Goal: Information Seeking & Learning: Learn about a topic

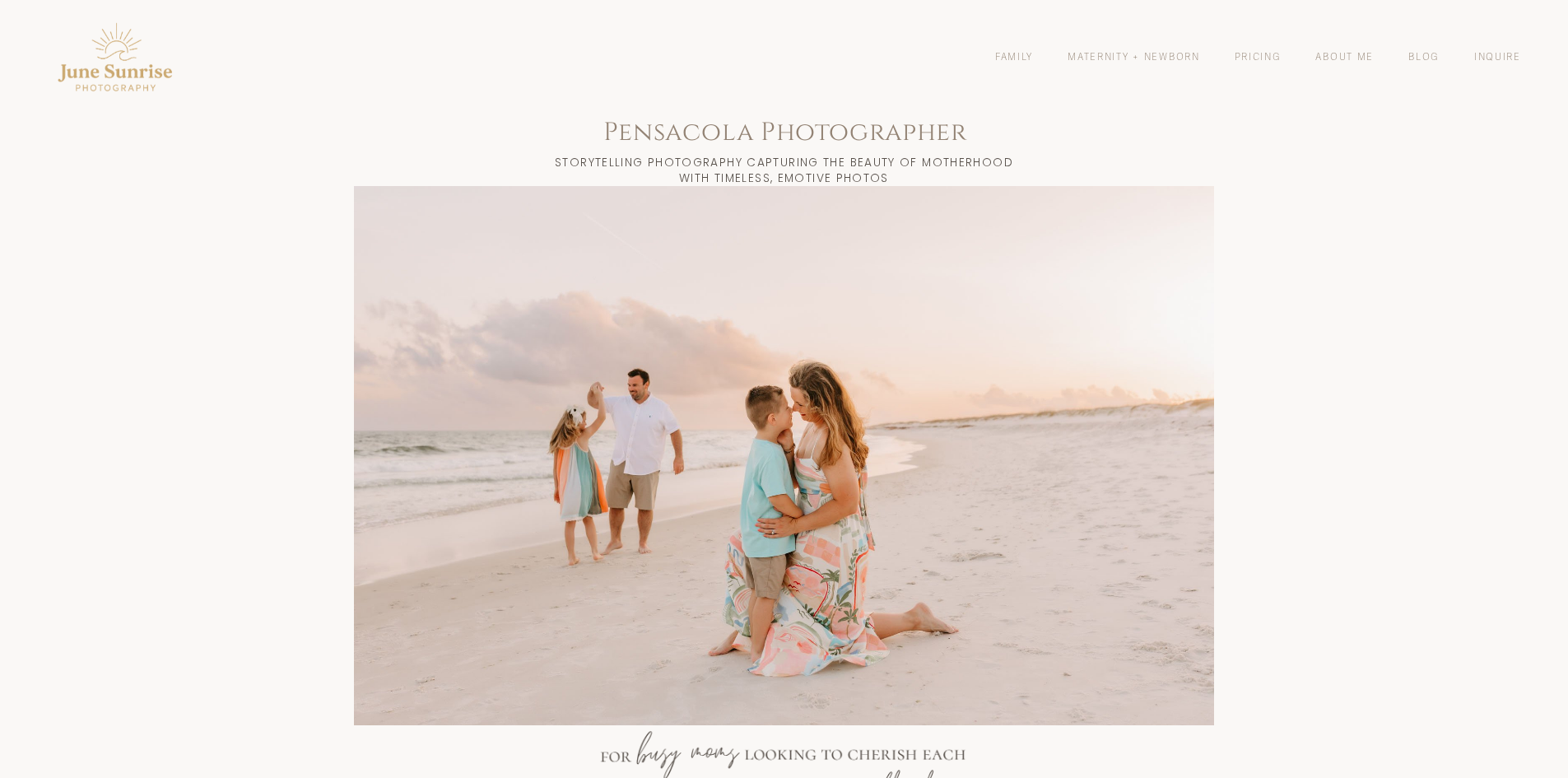
click at [1003, 55] on link "Family" at bounding box center [1014, 56] width 38 height 14
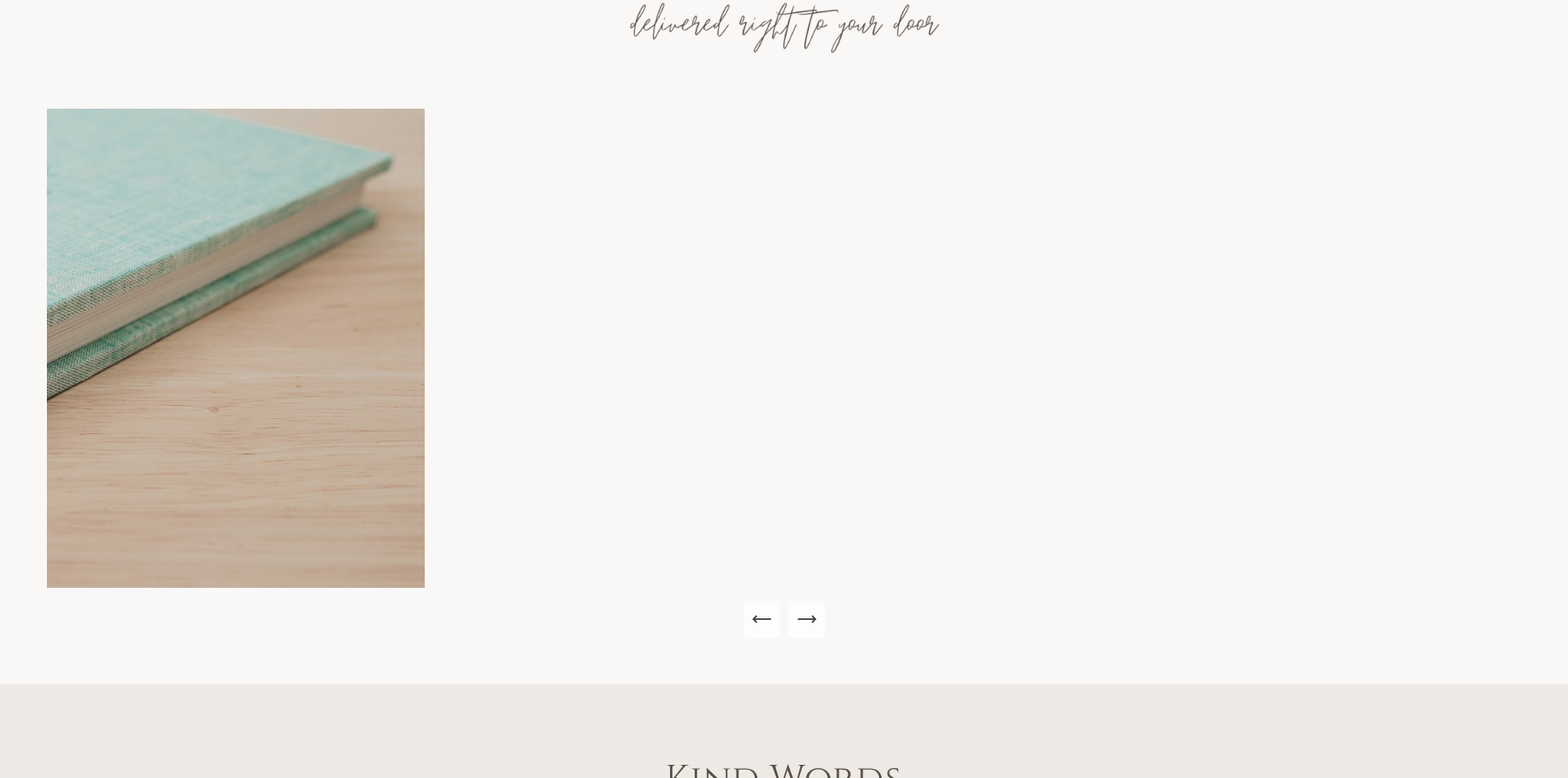
scroll to position [1400, 0]
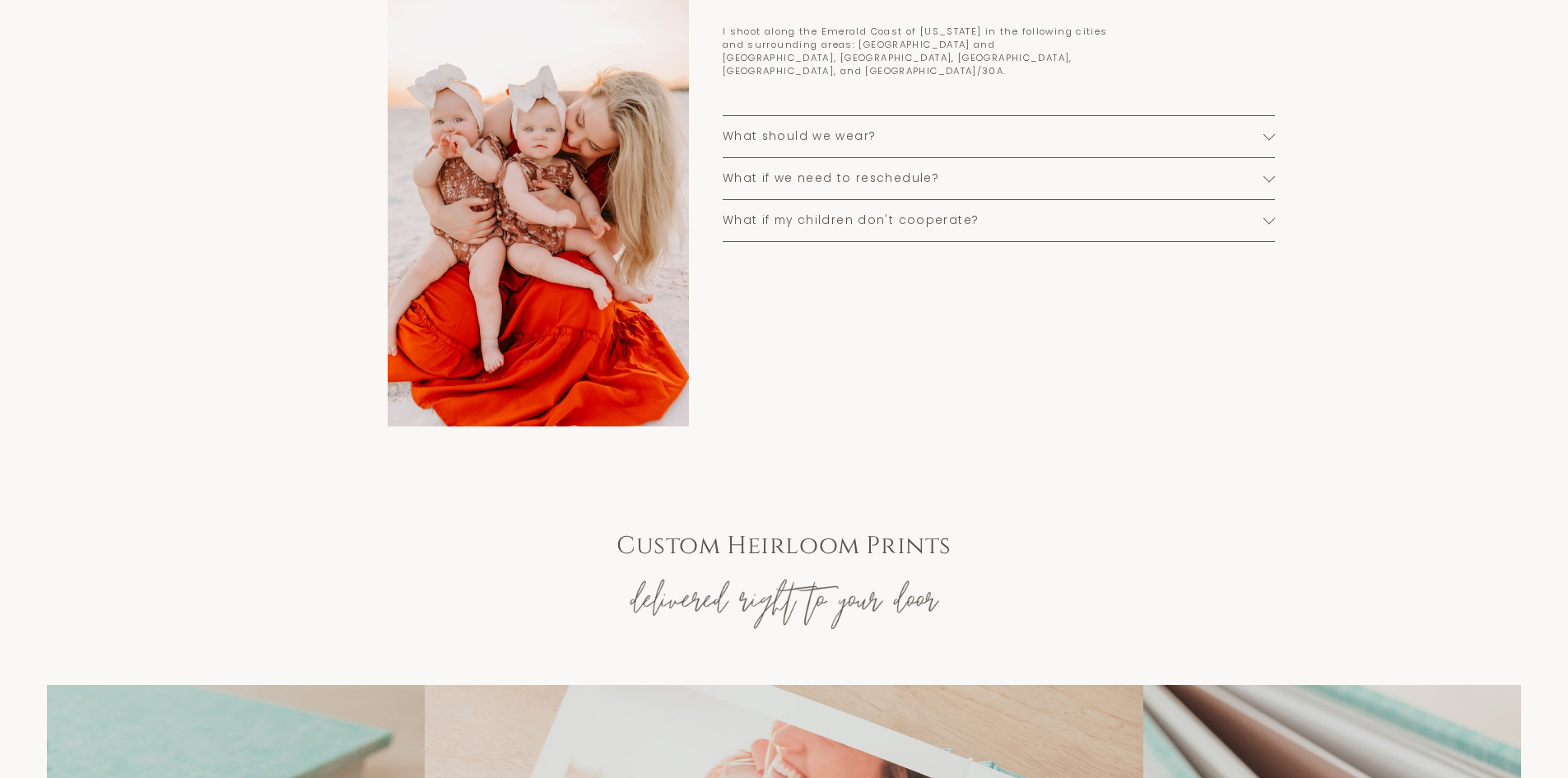
click at [811, 132] on span "What should we wear?" at bounding box center [994, 137] width 542 height 17
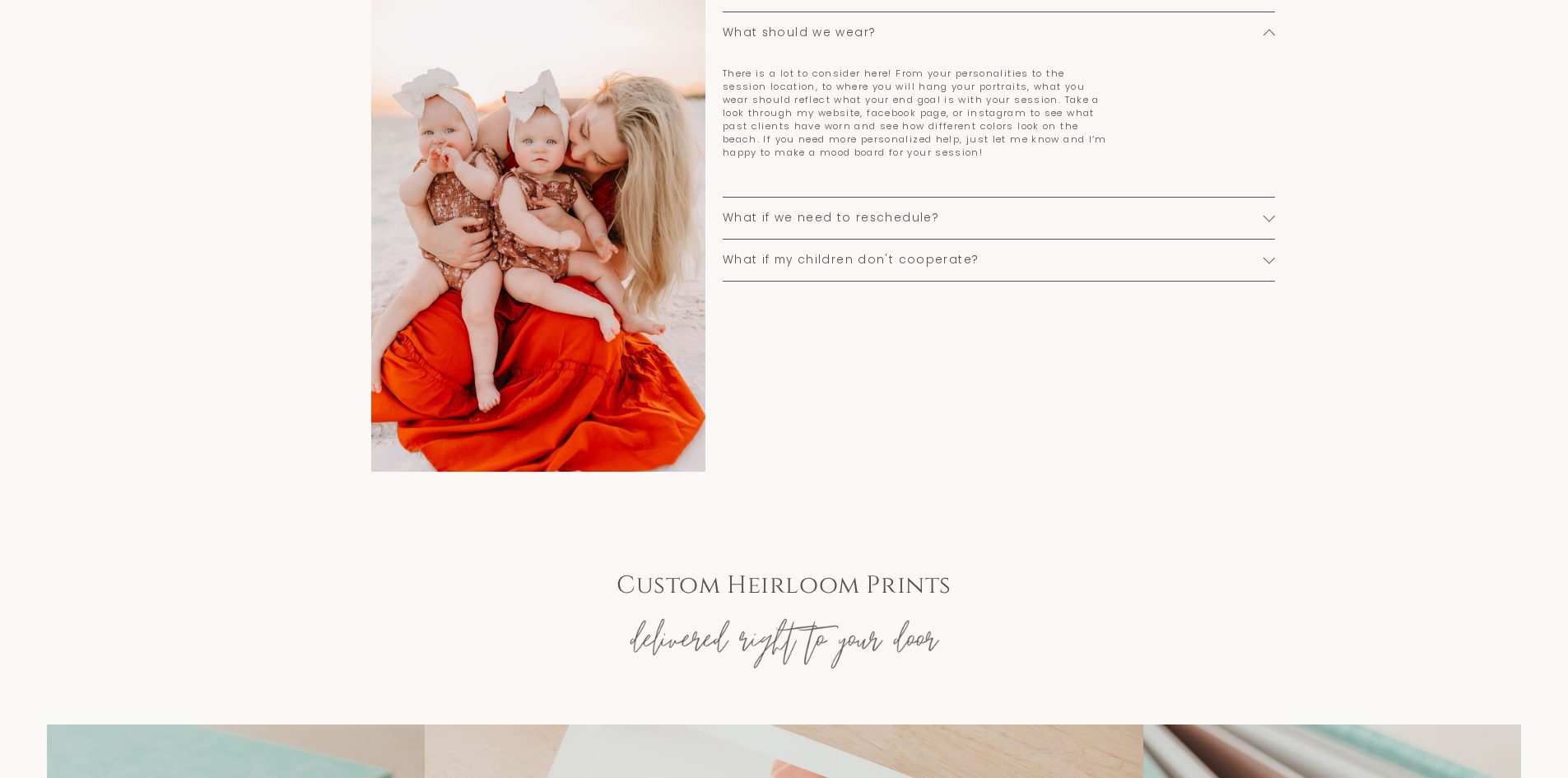
click at [766, 269] on span "What if my children don't cooperate?" at bounding box center [994, 260] width 542 height 17
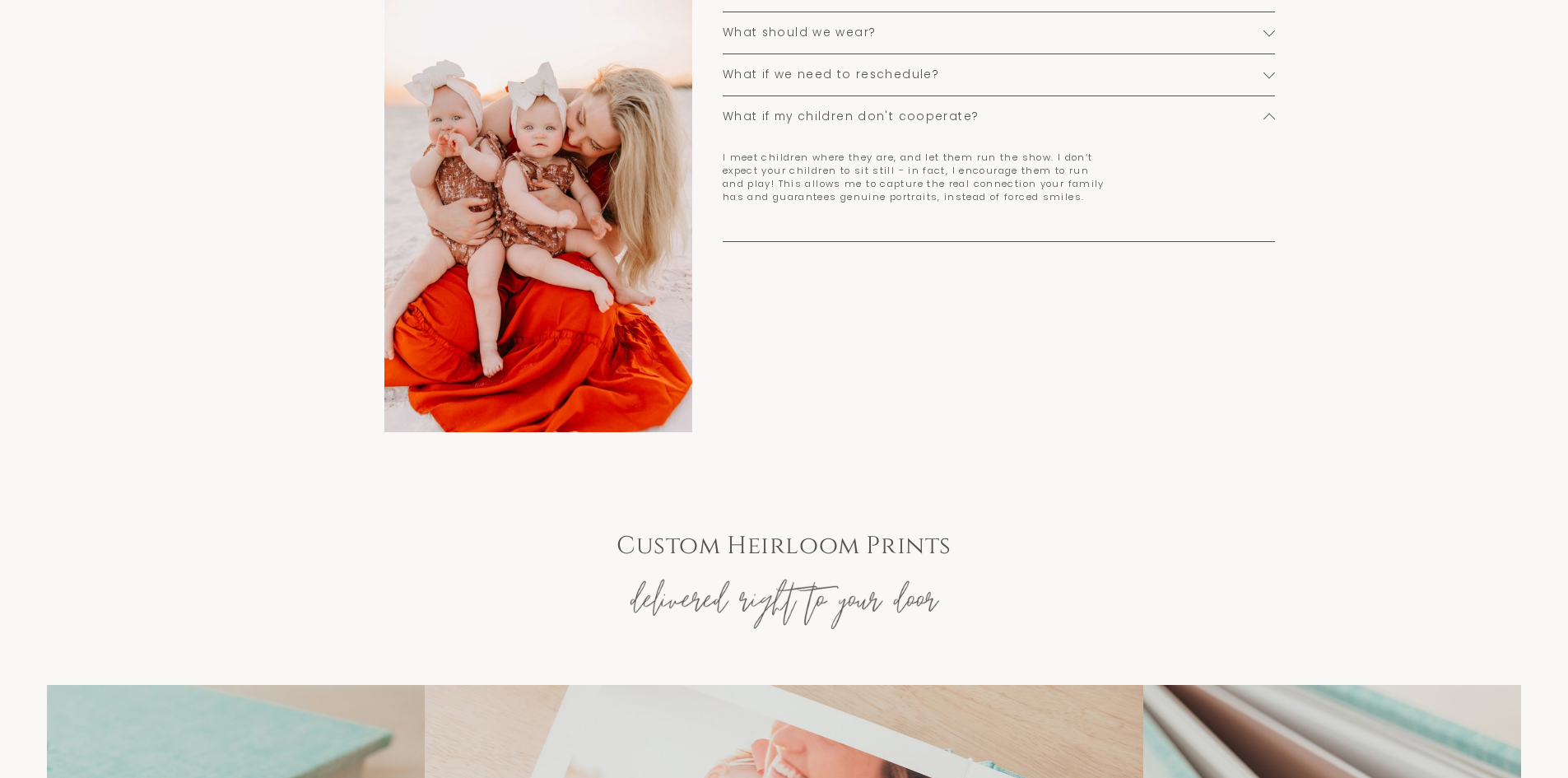
click at [803, 83] on span "What if we need to reschedule?" at bounding box center [994, 75] width 542 height 17
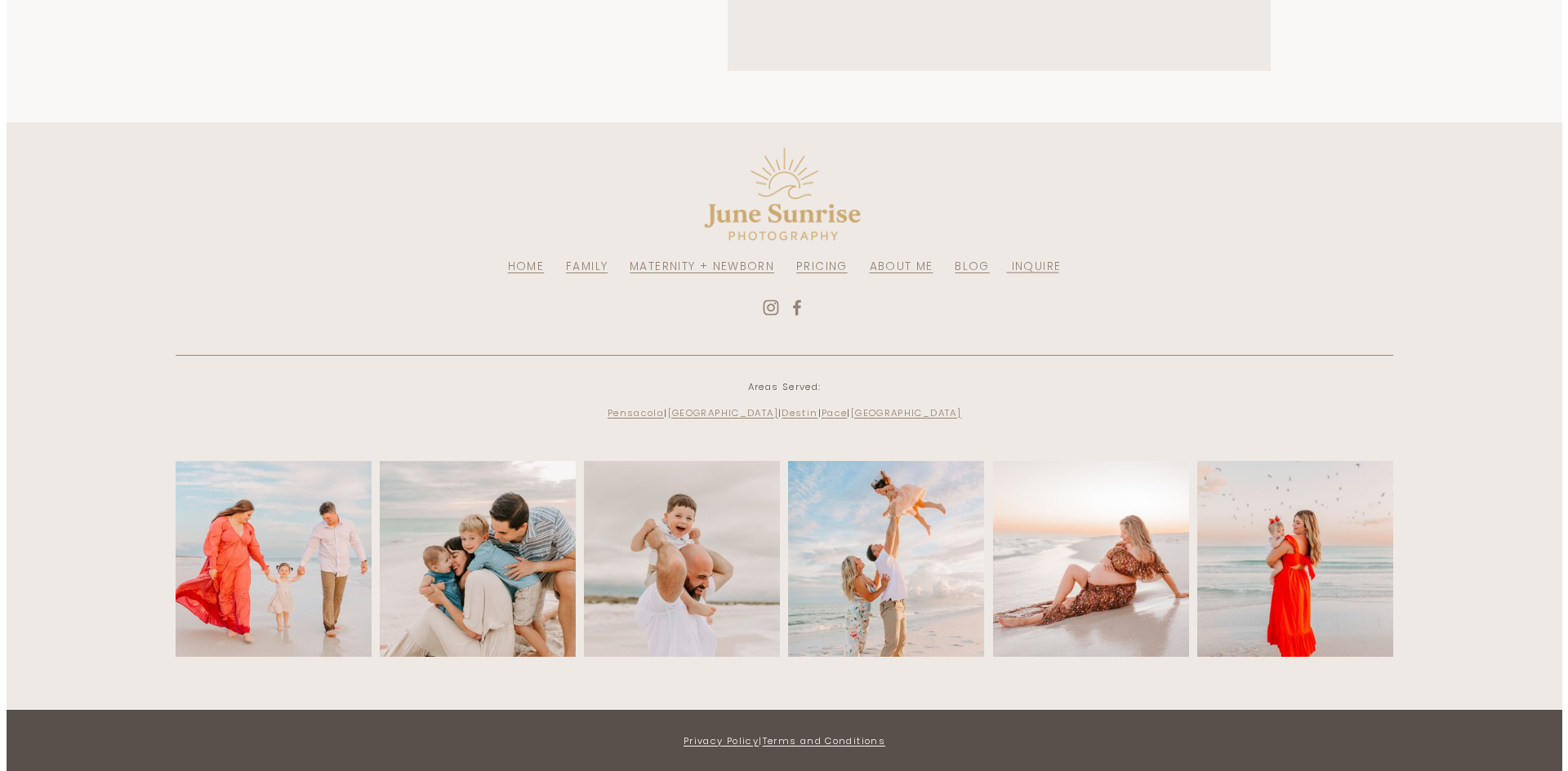
scroll to position [3862, 0]
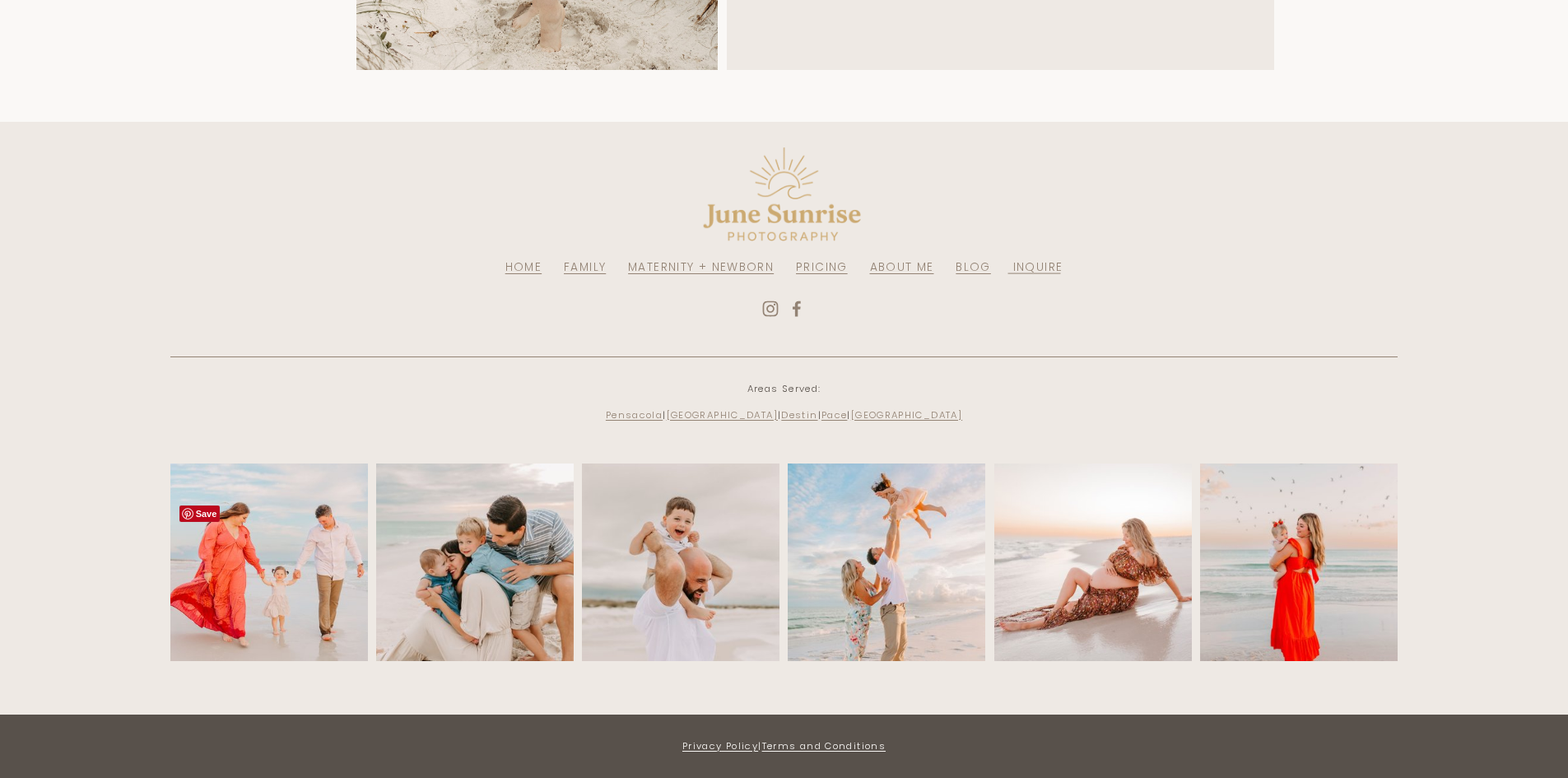
click at [273, 568] on img at bounding box center [278, 562] width 296 height 198
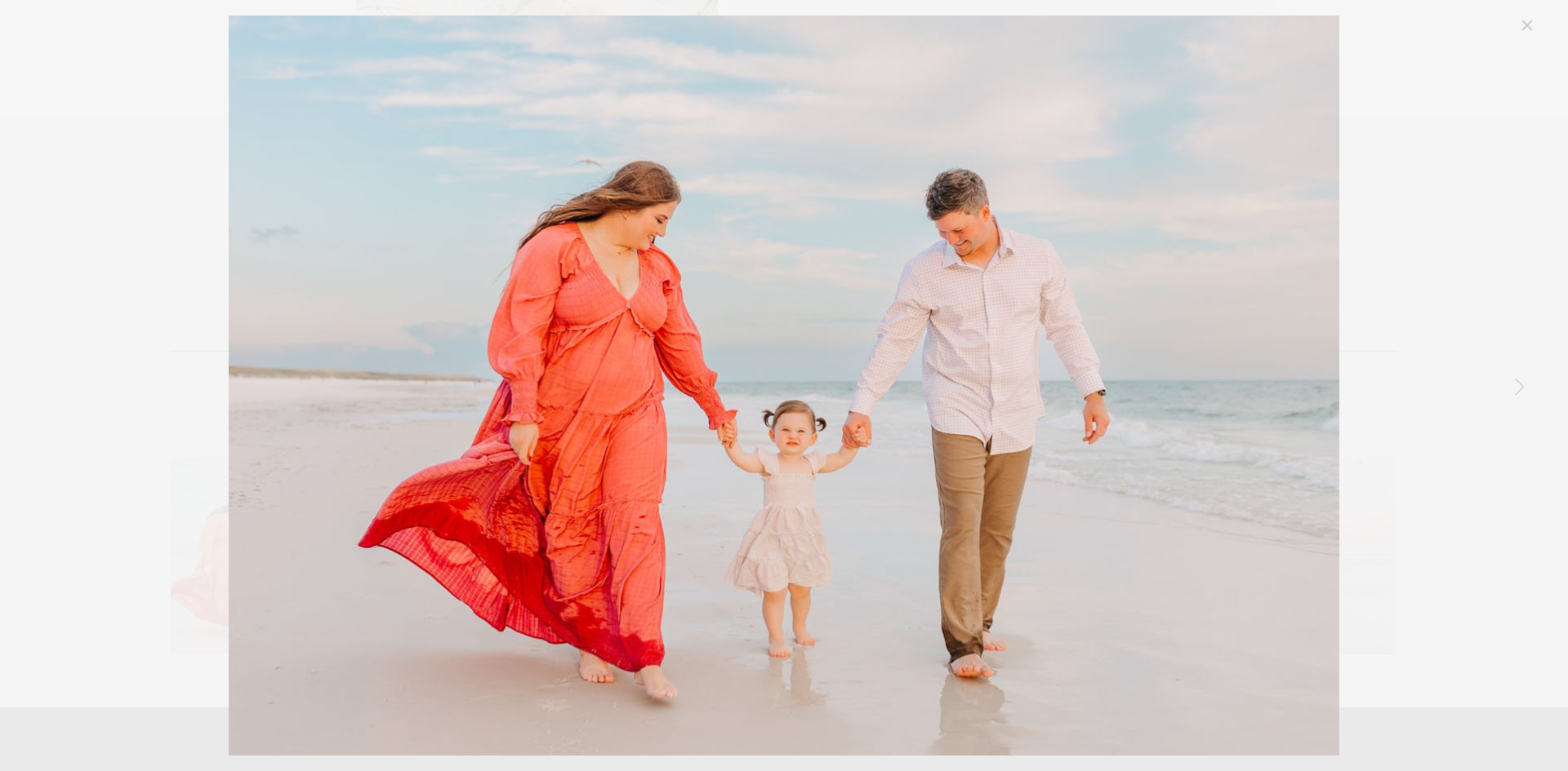
click at [1517, 381] on link "Next Item" at bounding box center [1519, 386] width 36 height 36
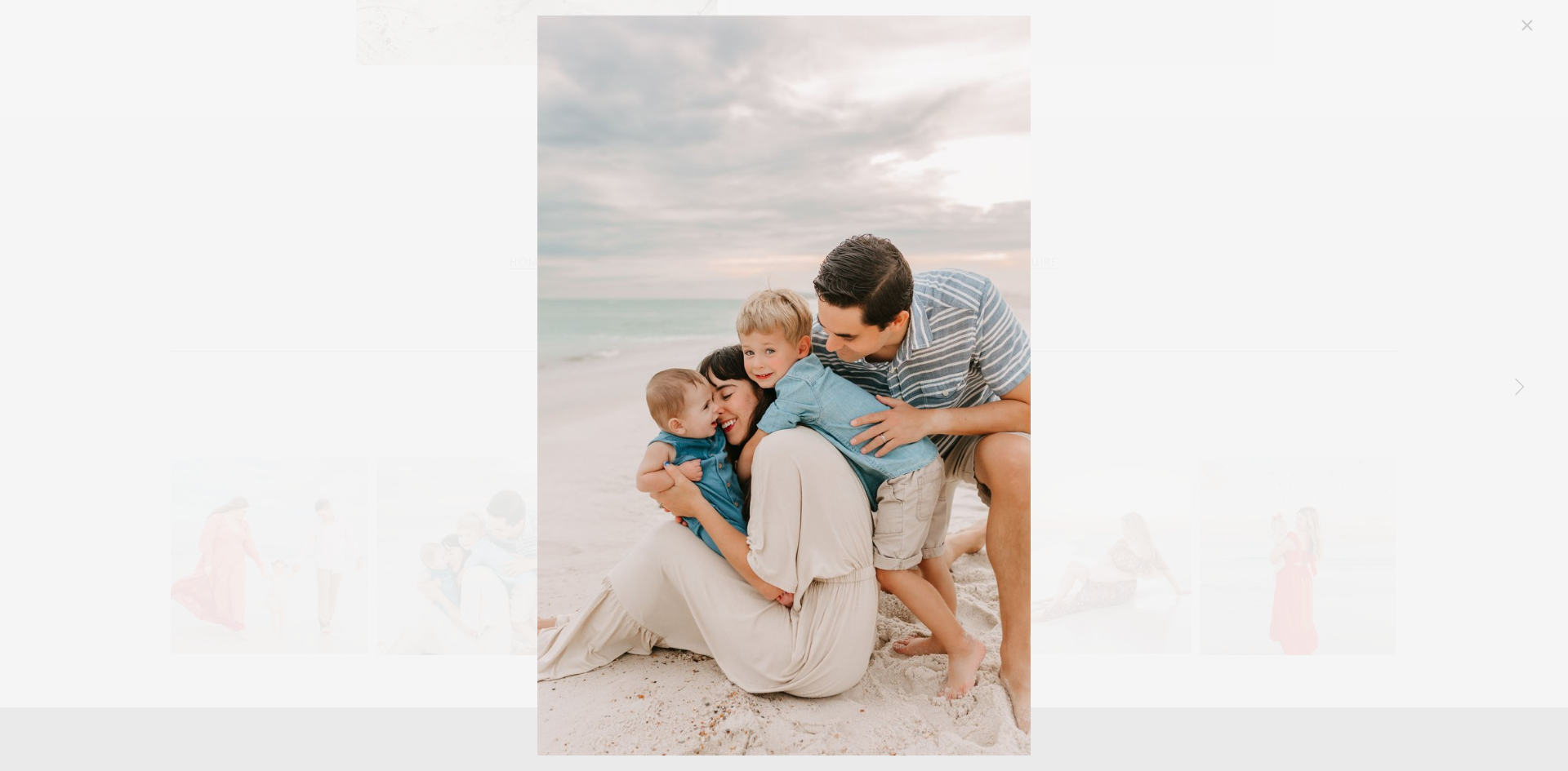
click at [1514, 386] on link "Next Item" at bounding box center [1519, 386] width 36 height 36
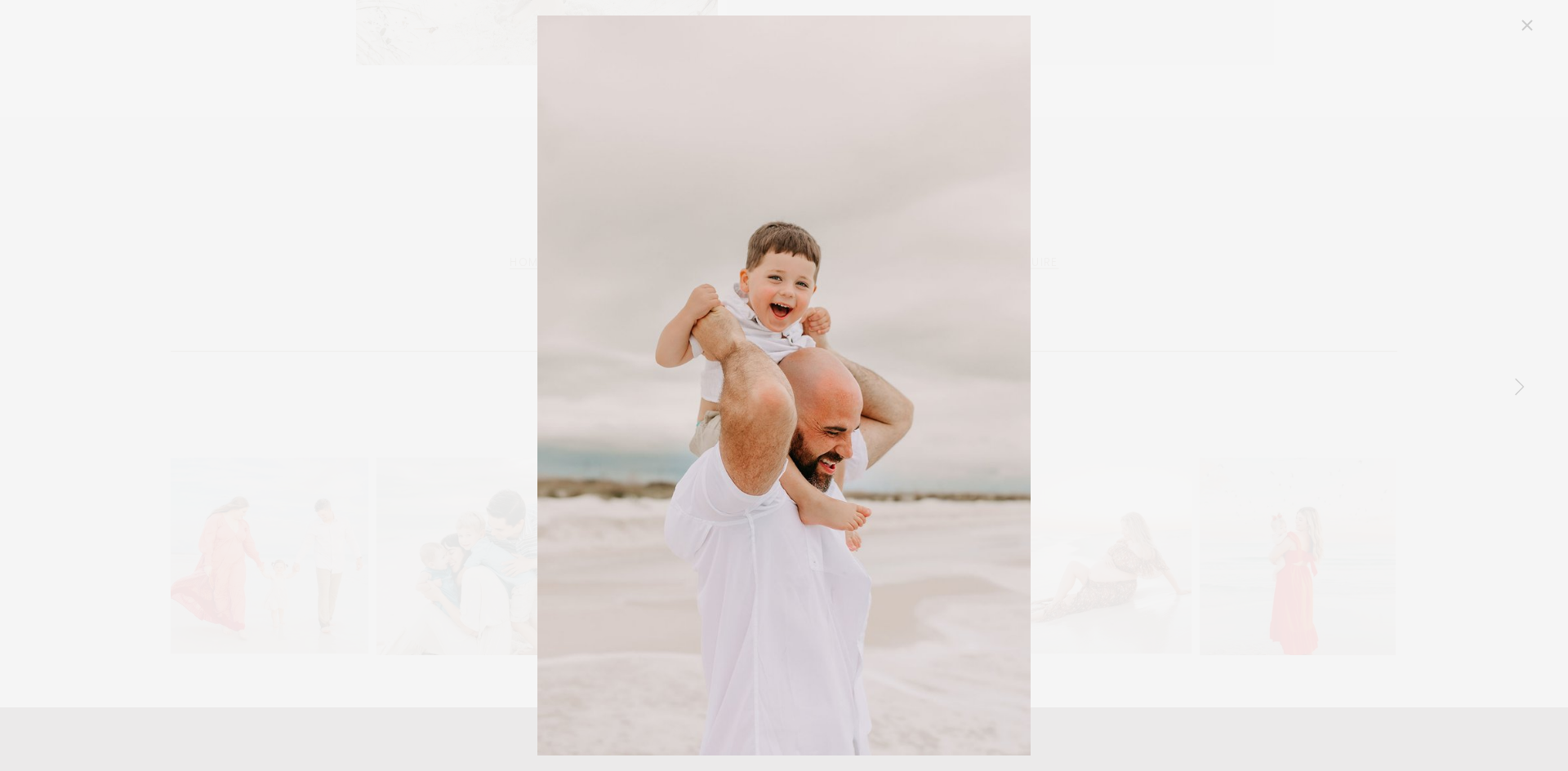
click at [1514, 386] on link "Next Item" at bounding box center [1519, 386] width 36 height 36
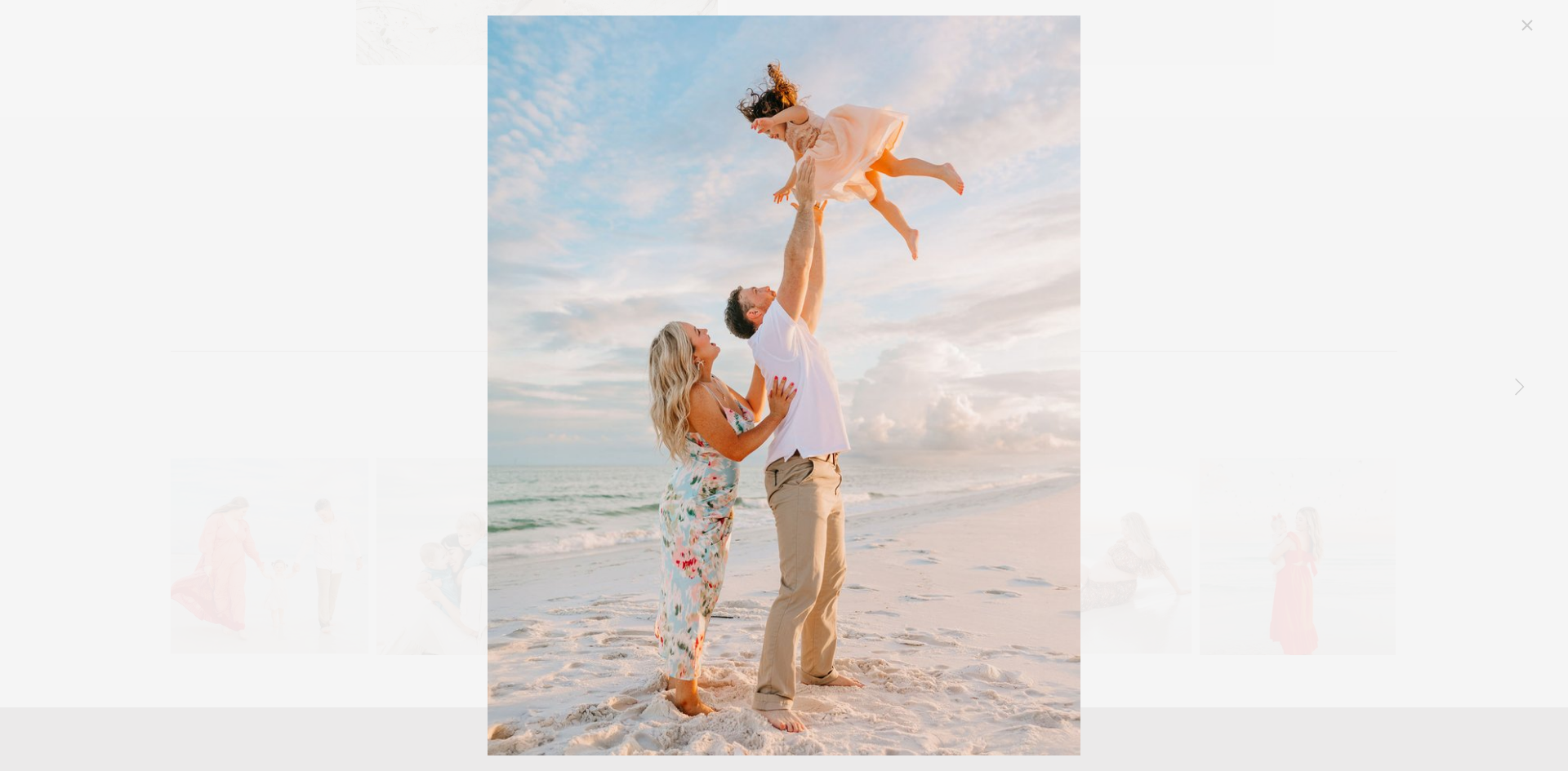
click at [1514, 386] on link "Next Item" at bounding box center [1519, 386] width 36 height 36
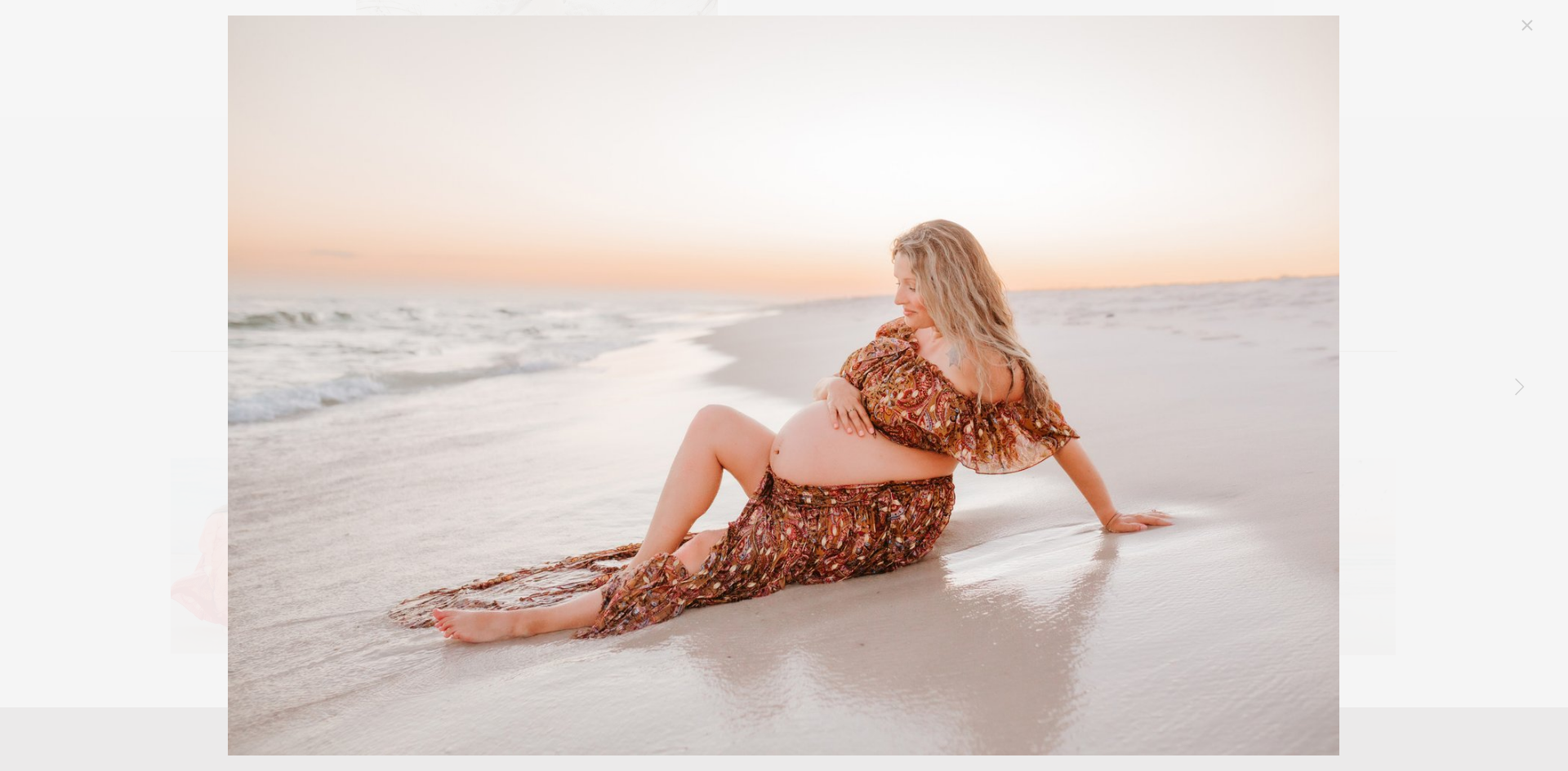
click at [1514, 386] on link "Next Item" at bounding box center [1519, 386] width 36 height 36
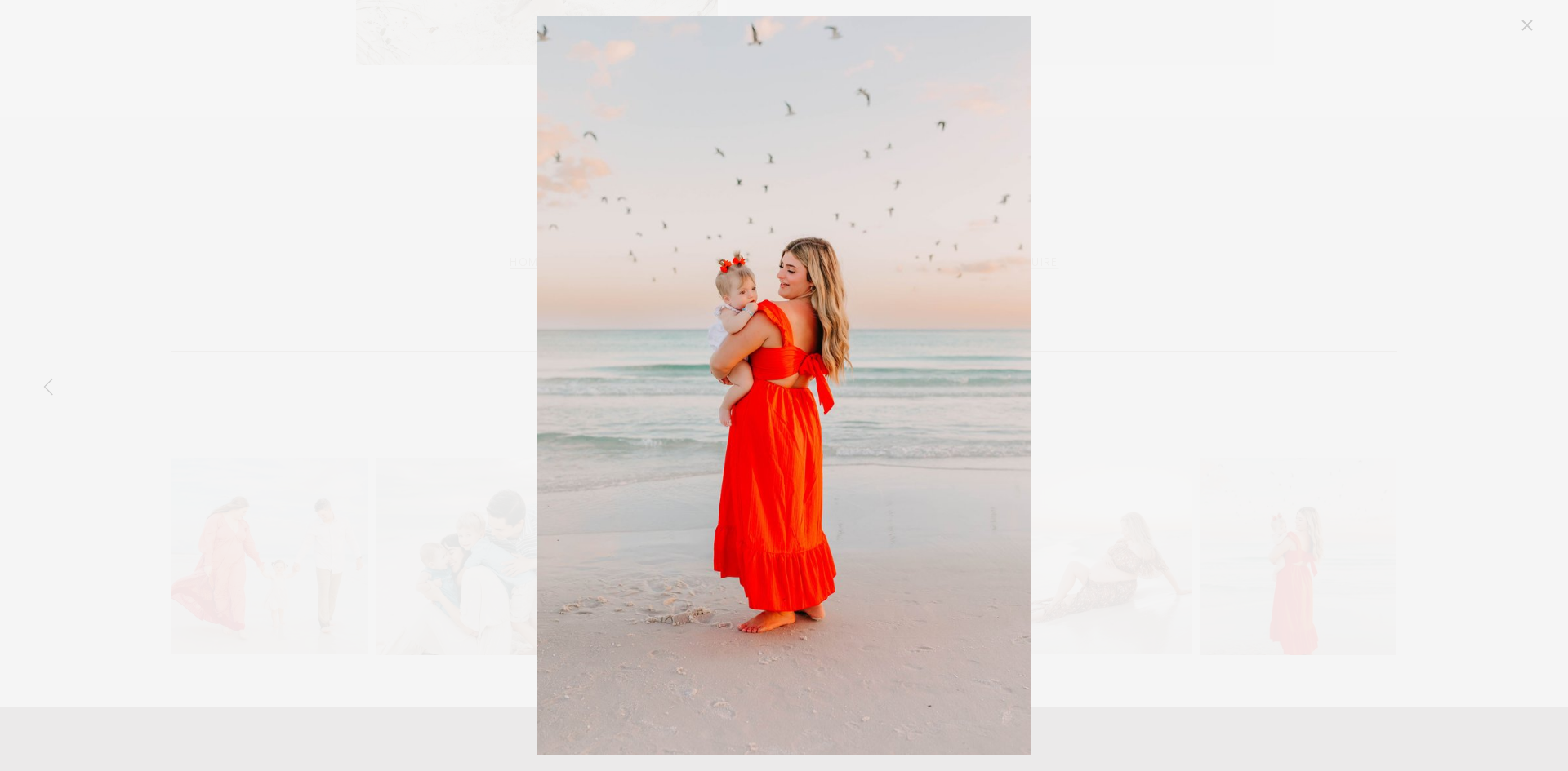
click at [50, 386] on link "Previous Item" at bounding box center [48, 386] width 36 height 36
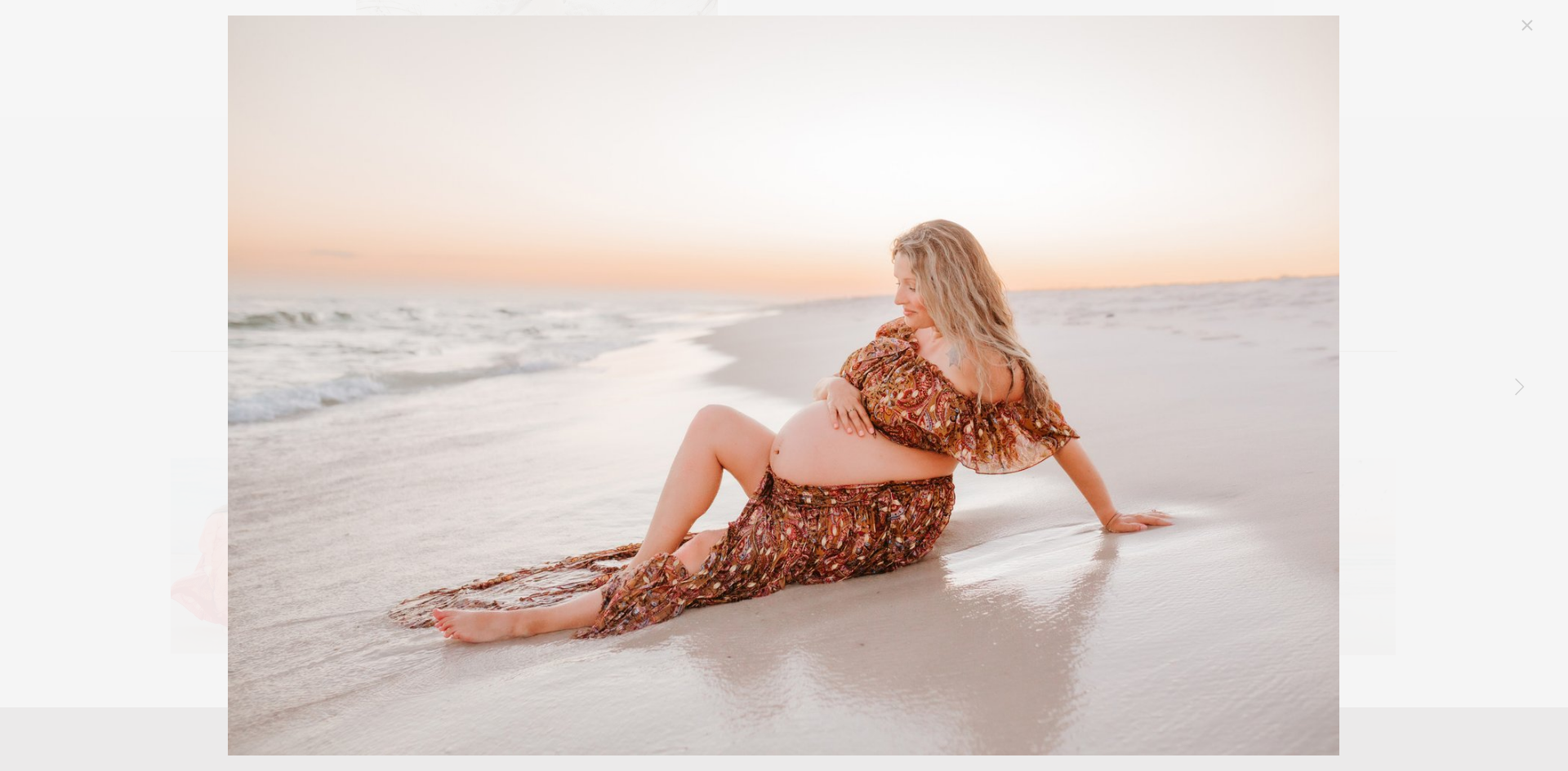
click at [1528, 381] on link "Next Item" at bounding box center [1519, 386] width 36 height 36
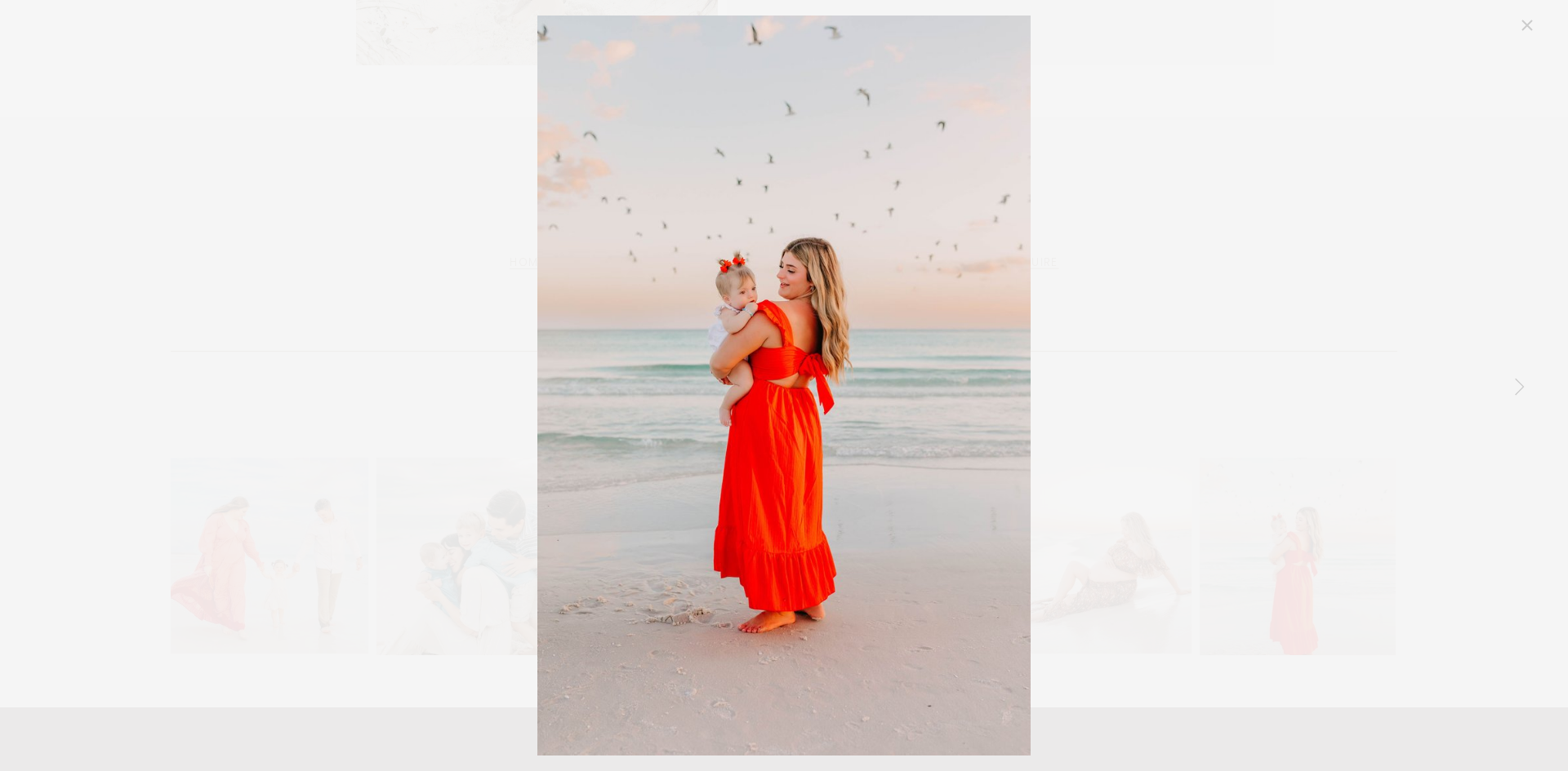
click at [1528, 381] on link "Next Item" at bounding box center [1519, 386] width 36 height 36
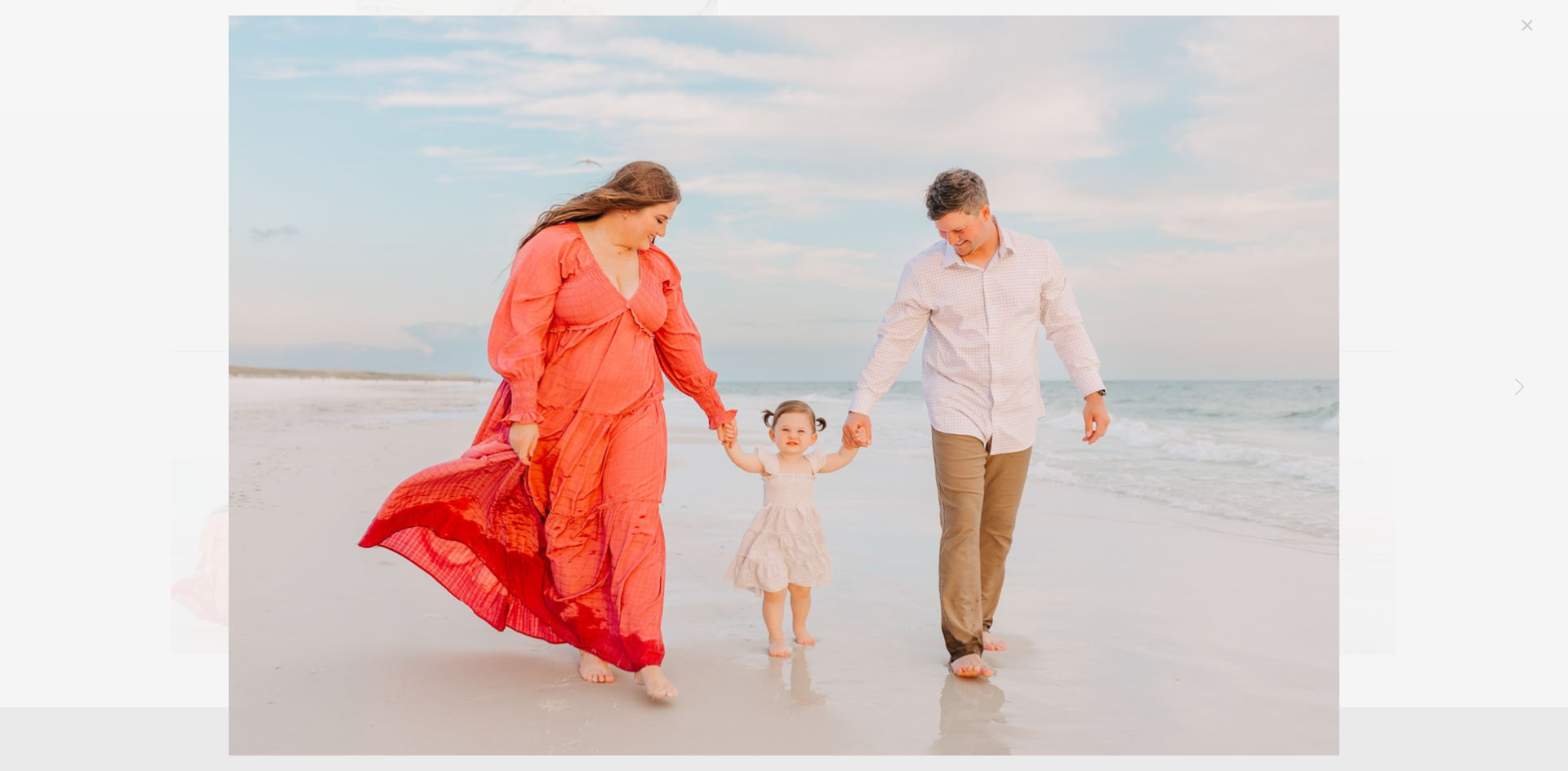
click at [1528, 381] on link "Next Item" at bounding box center [1519, 386] width 36 height 36
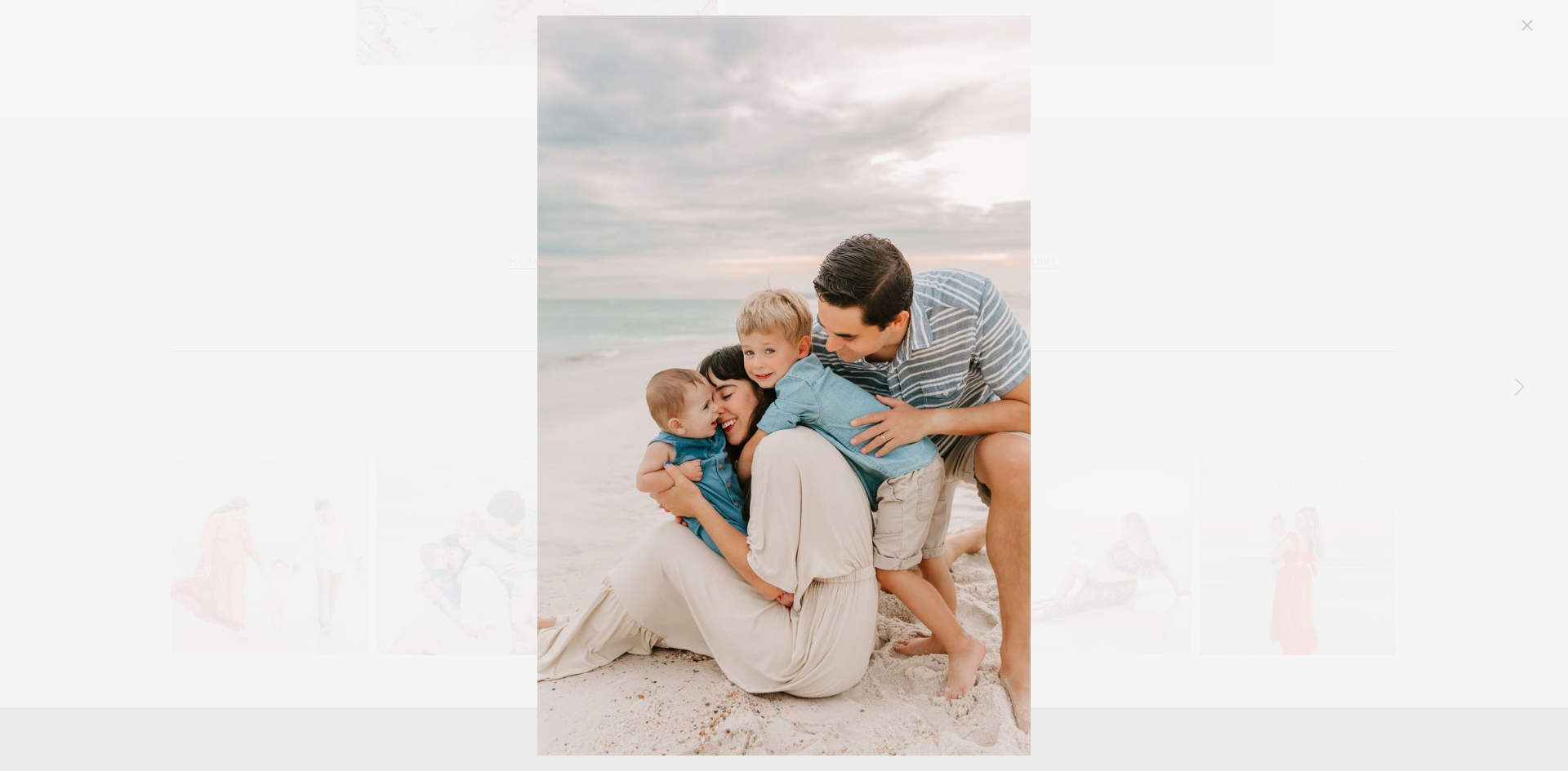
click at [1528, 381] on link "Next Item" at bounding box center [1519, 386] width 36 height 36
